Goal: Navigation & Orientation: Find specific page/section

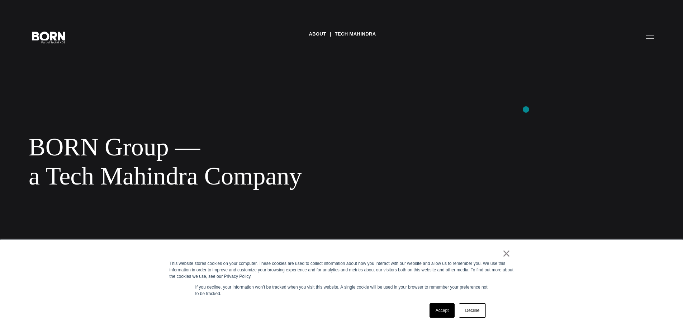
scroll to position [36, 0]
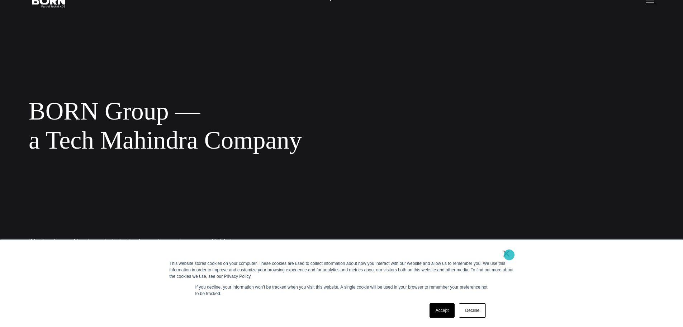
click at [509, 252] on link "×" at bounding box center [506, 253] width 9 height 6
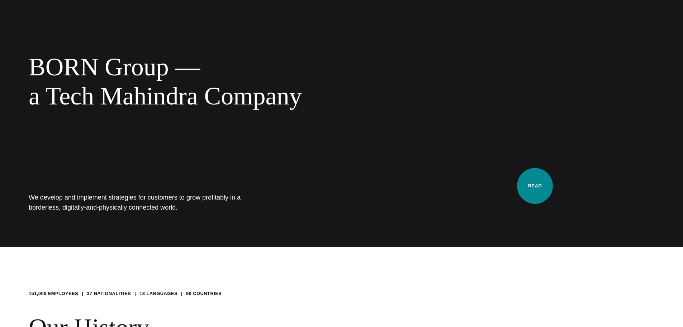
scroll to position [0, 0]
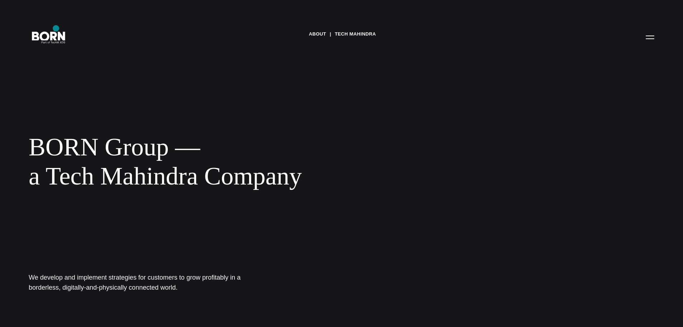
click at [56, 28] on div "About Tech Mahindra BORN Group — a Tech Mahindra Company We develop and impleme…" at bounding box center [341, 163] width 683 height 327
click at [57, 38] on icon ".st0{display:none;} .st1{display:inline;} .st2{font-family:'HelveticaNeue-Mediu…" at bounding box center [49, 37] width 46 height 19
click at [47, 35] on icon at bounding box center [44, 34] width 12 height 11
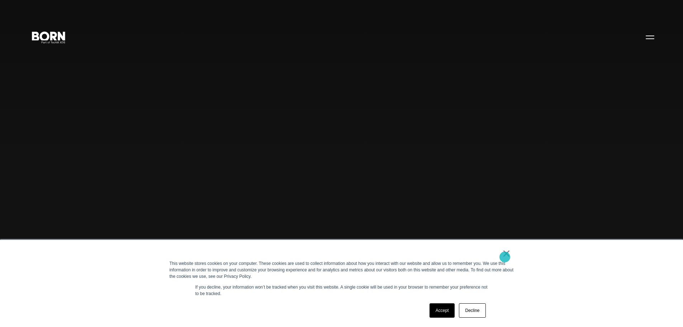
click at [506, 256] on link "×" at bounding box center [506, 253] width 9 height 6
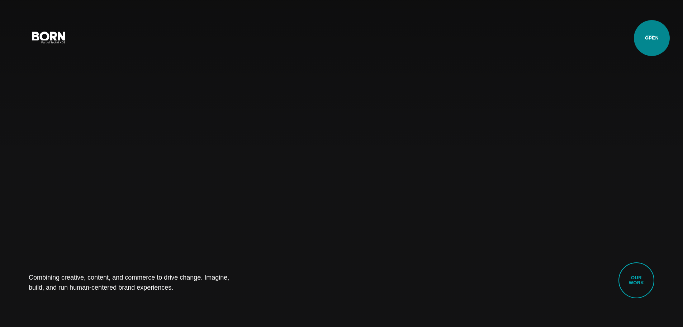
click at [652, 38] on button "Primary Menu" at bounding box center [649, 36] width 17 height 15
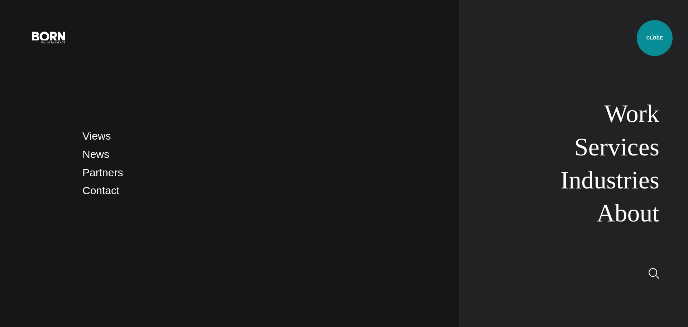
click at [655, 38] on button "Primary Menu" at bounding box center [655, 36] width 17 height 15
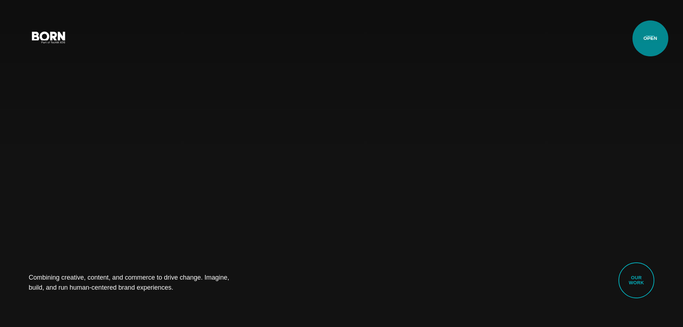
click at [650, 38] on button "Primary Menu" at bounding box center [649, 36] width 17 height 15
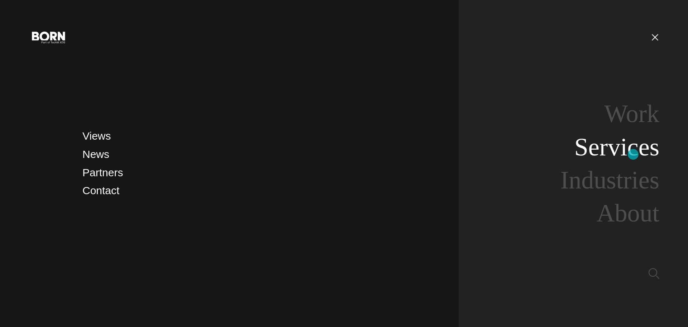
click at [633, 153] on link "Services" at bounding box center [617, 147] width 85 height 28
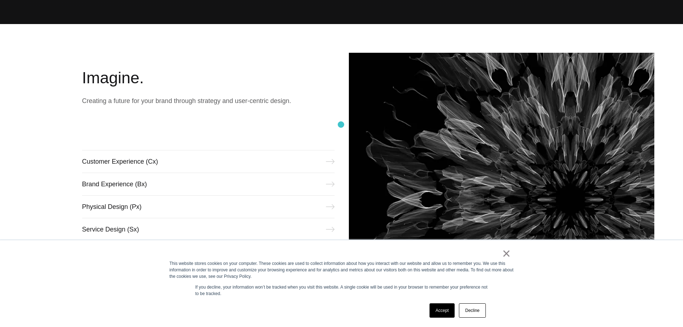
scroll to position [430, 0]
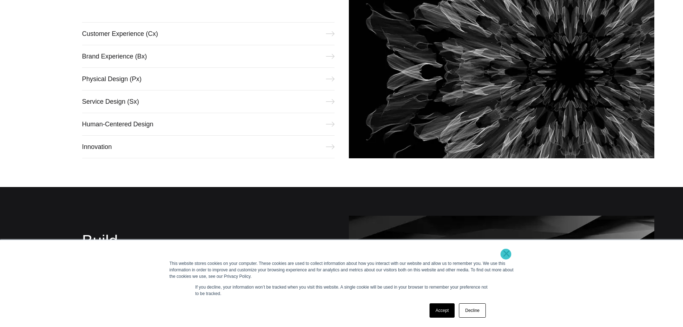
click at [506, 254] on link "×" at bounding box center [506, 253] width 9 height 6
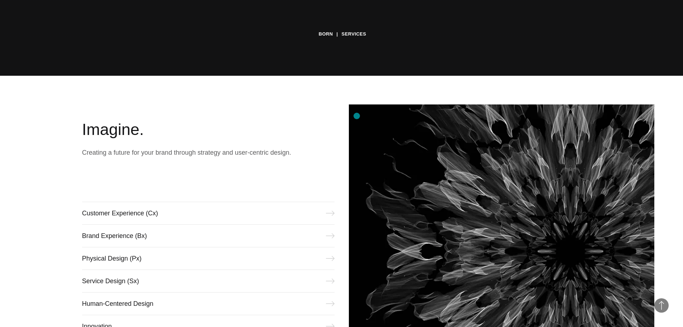
scroll to position [323, 0]
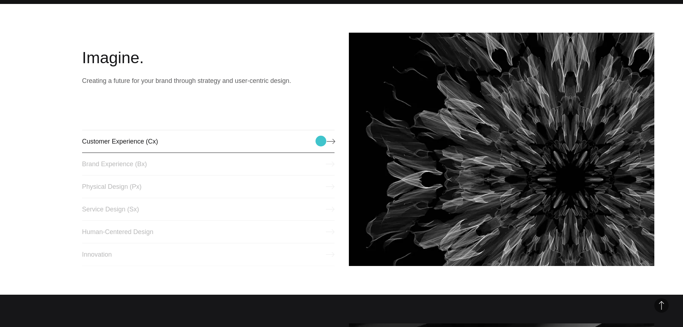
click at [321, 141] on link "Customer Experience (Cx)" at bounding box center [208, 141] width 252 height 23
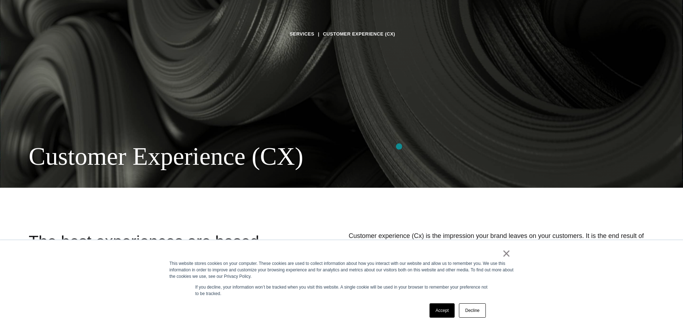
scroll to position [143, 0]
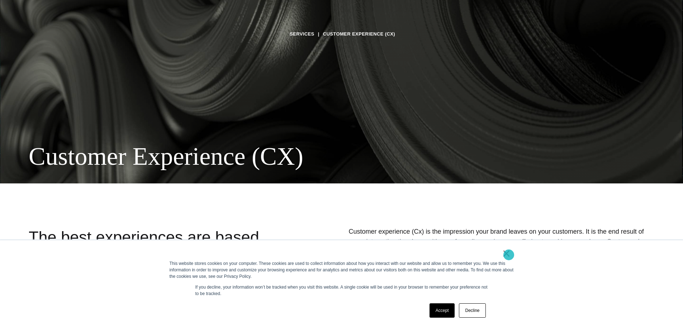
click at [509, 255] on link "×" at bounding box center [506, 253] width 9 height 6
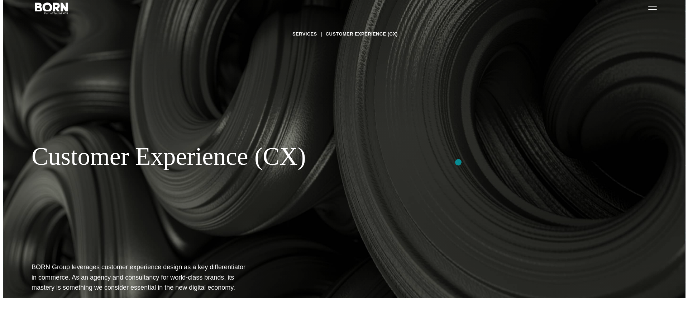
scroll to position [0, 0]
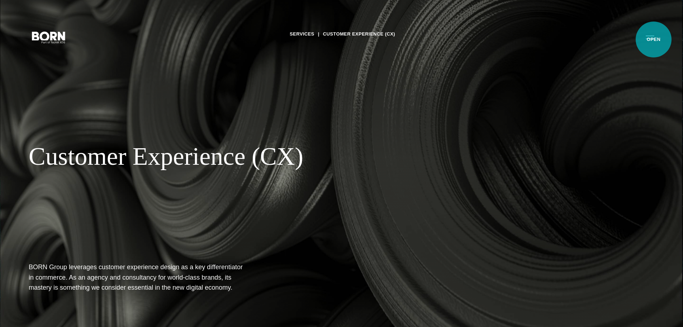
click at [653, 39] on button "Primary Menu" at bounding box center [649, 36] width 17 height 15
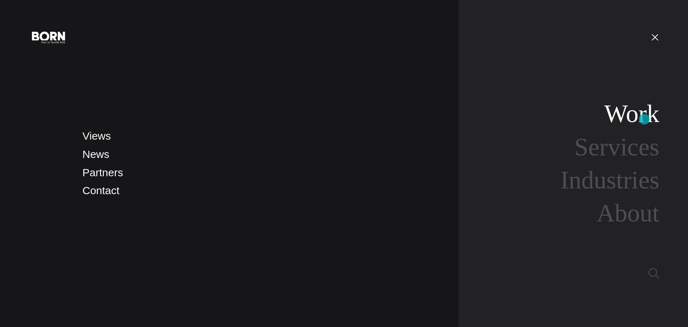
click at [645, 119] on link "Work" at bounding box center [631, 114] width 55 height 28
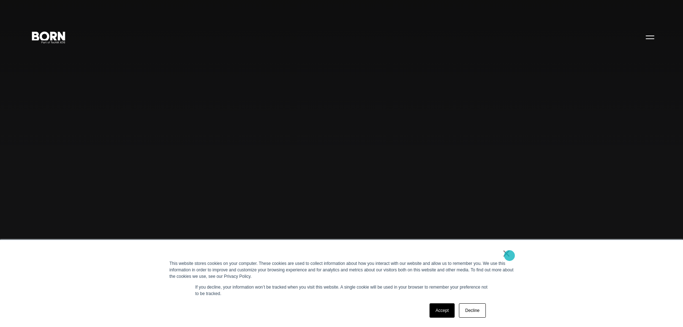
click at [507, 255] on link "×" at bounding box center [506, 253] width 9 height 6
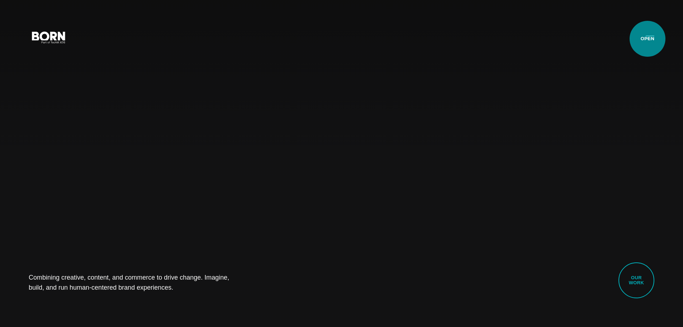
click at [648, 38] on button "Primary Menu" at bounding box center [649, 36] width 17 height 15
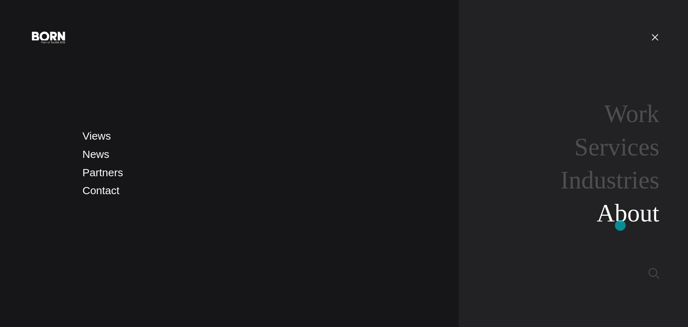
click at [621, 225] on link "About" at bounding box center [628, 213] width 63 height 28
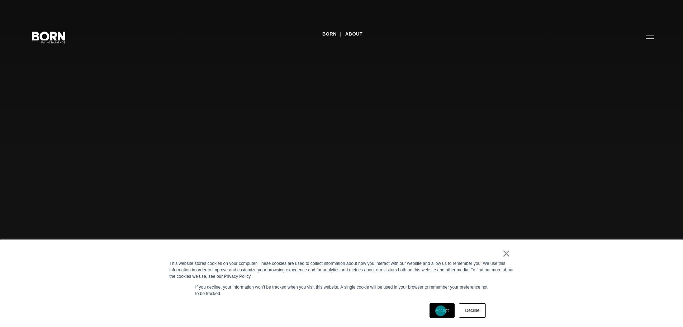
click at [441, 310] on link "Accept" at bounding box center [441, 310] width 25 height 14
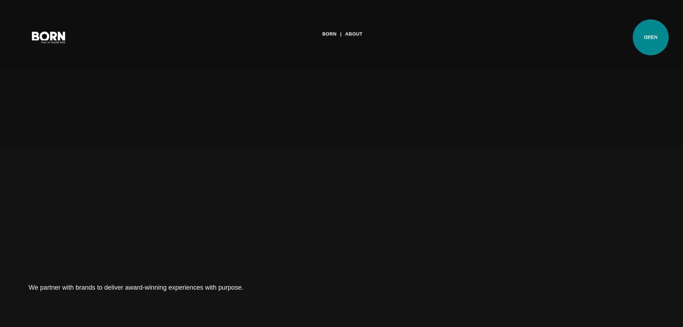
click at [651, 37] on button "Primary Menu" at bounding box center [649, 36] width 17 height 15
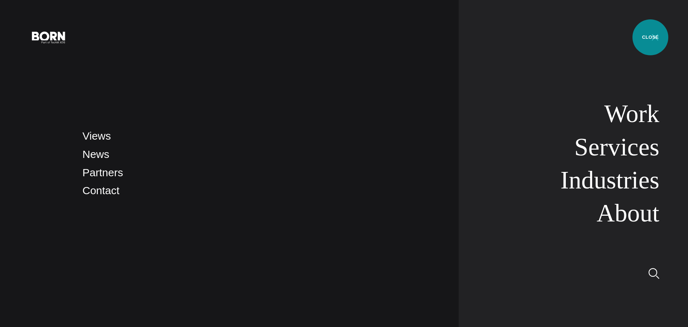
click at [651, 37] on button "Primary Menu" at bounding box center [655, 36] width 17 height 15
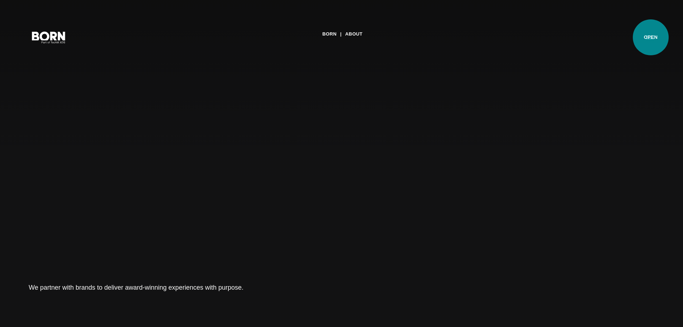
click at [651, 37] on button "Primary Menu" at bounding box center [649, 36] width 17 height 15
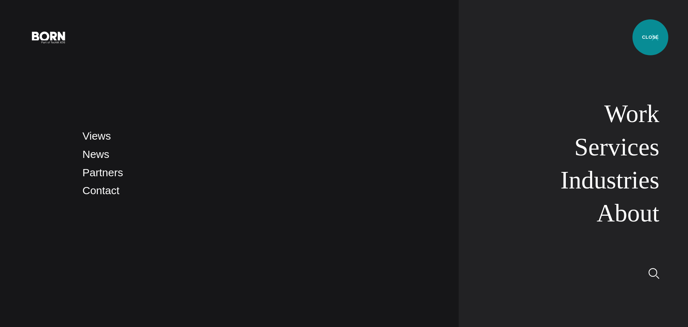
click at [651, 37] on button "Primary Menu" at bounding box center [655, 36] width 17 height 15
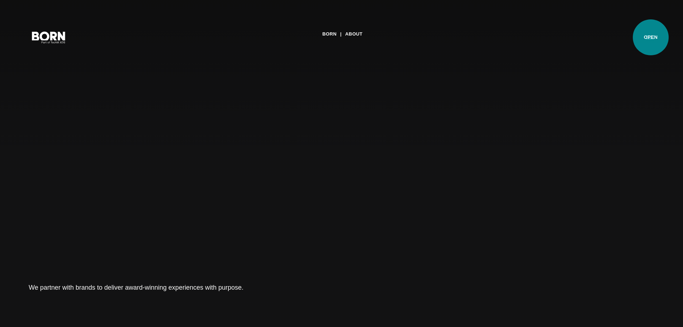
click at [651, 37] on button "Primary Menu" at bounding box center [649, 36] width 17 height 15
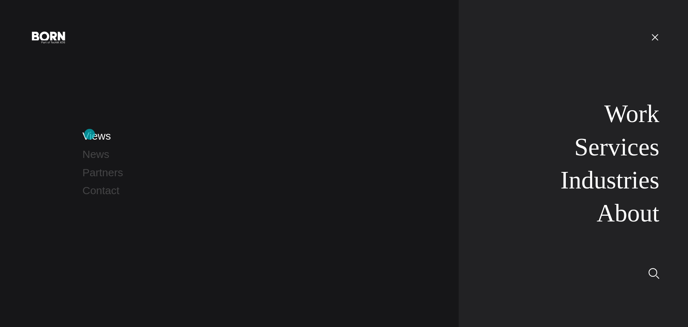
click at [90, 134] on link "Views" at bounding box center [96, 136] width 28 height 12
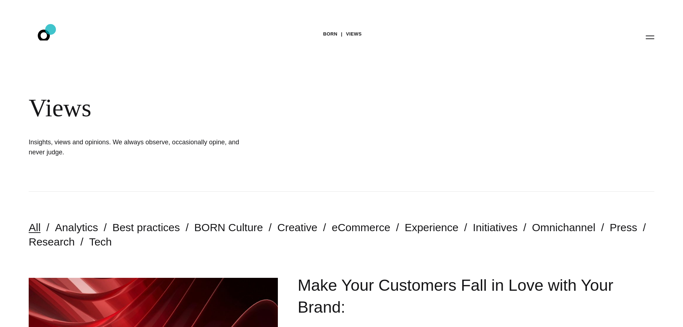
click at [53, 38] on icon ".st0{display:none;} .st1{display:inline;} .st2{font-family:'HelveticaNeue-Mediu…" at bounding box center [49, 37] width 46 height 19
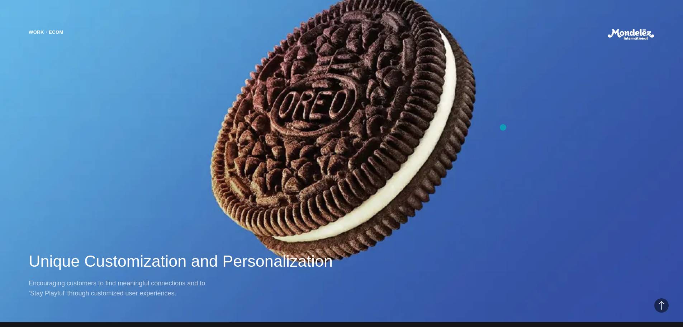
scroll to position [647, 0]
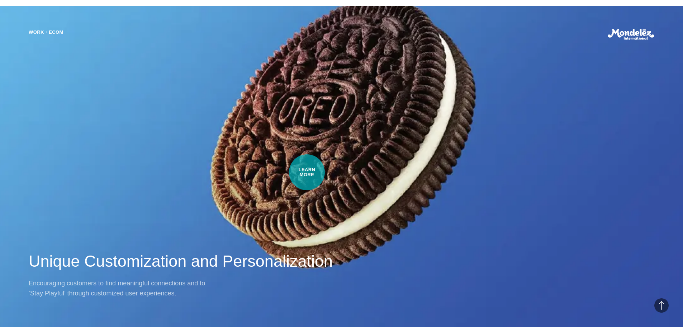
click at [284, 173] on div "Work・Ecom Unique Customization and Personalization Encouraging customers to fin…" at bounding box center [341, 163] width 683 height 327
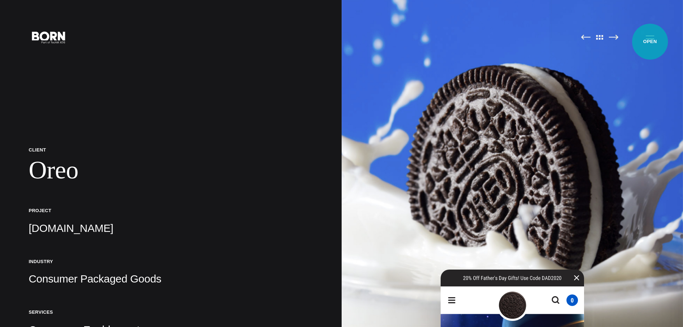
click at [650, 42] on button "Primary Menu" at bounding box center [649, 36] width 17 height 15
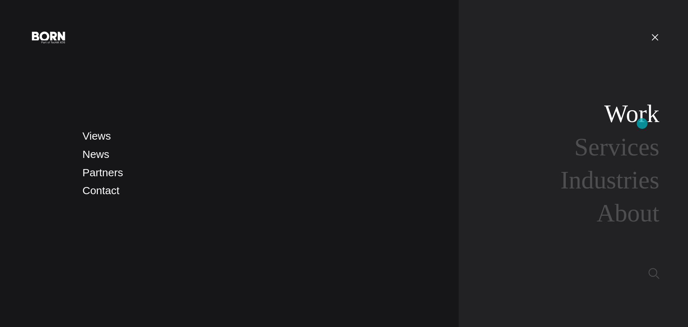
click at [642, 123] on link "Work" at bounding box center [631, 114] width 55 height 28
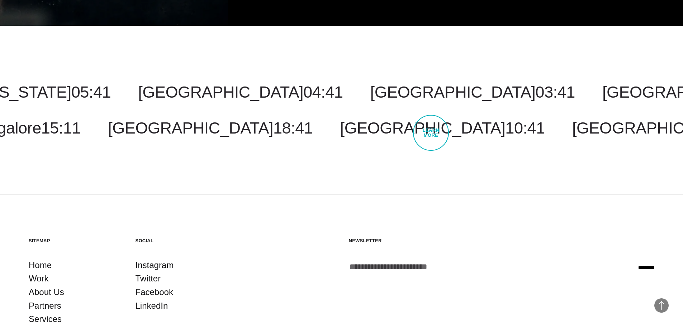
scroll to position [2608, 0]
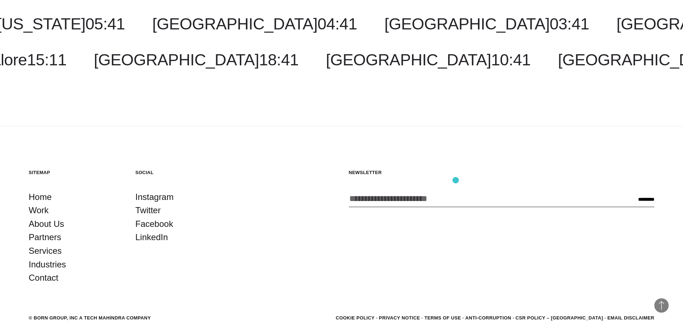
scroll to position [8864, 0]
